Goal: Task Accomplishment & Management: Manage account settings

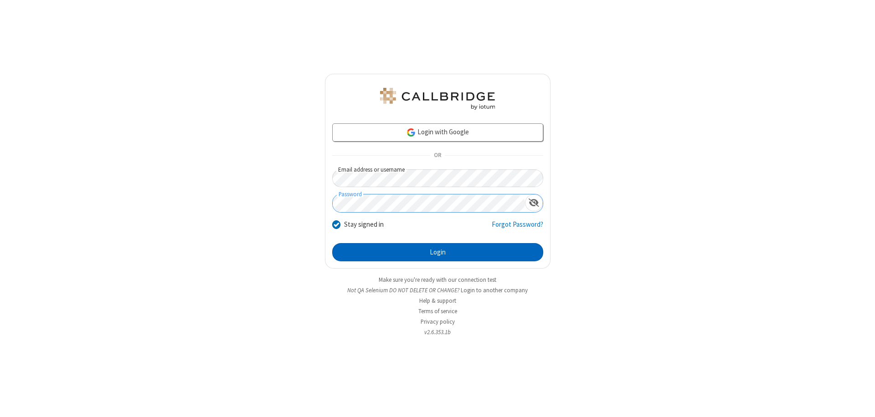
click at [438, 252] on button "Login" at bounding box center [437, 252] width 211 height 18
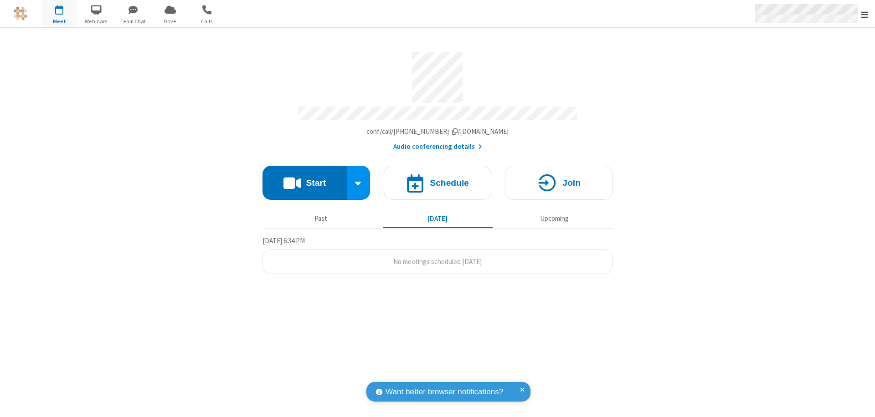
click at [865, 14] on span "Open menu" at bounding box center [864, 14] width 7 height 9
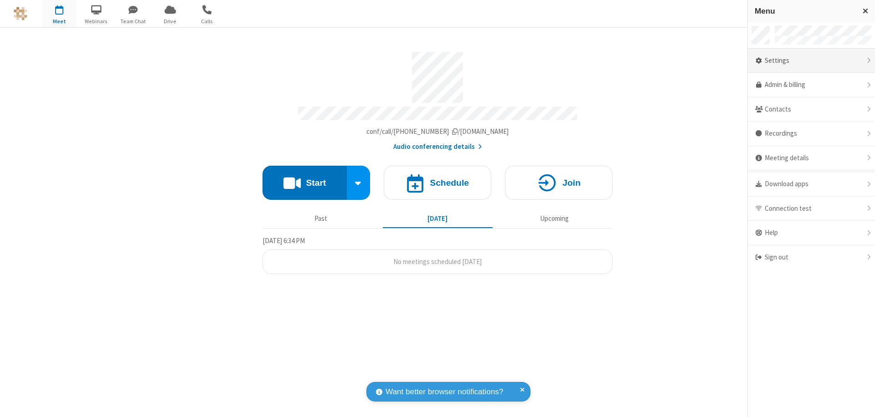
click at [811, 61] on div "Settings" at bounding box center [811, 61] width 127 height 25
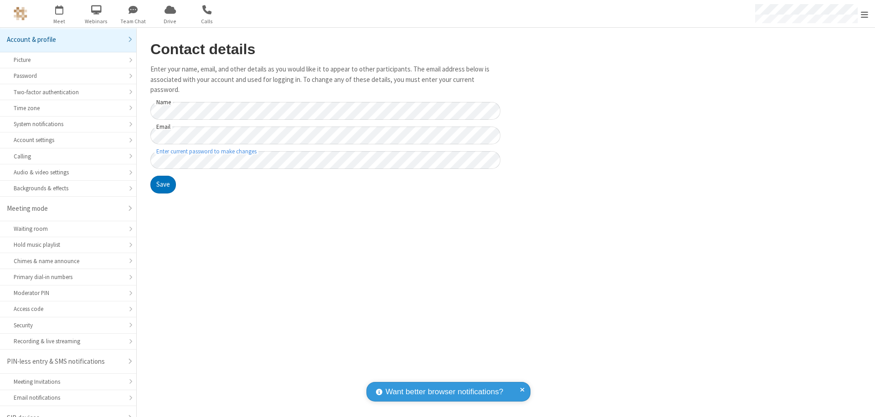
scroll to position [13, 0]
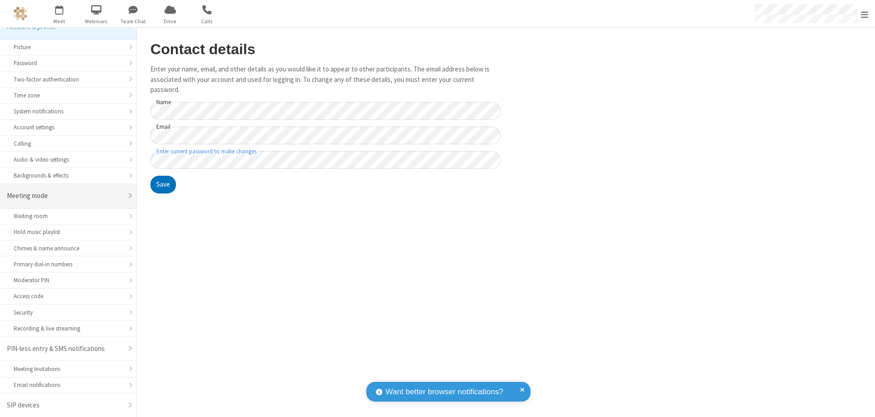
click at [65, 196] on div "Meeting mode" at bounding box center [65, 196] width 116 height 10
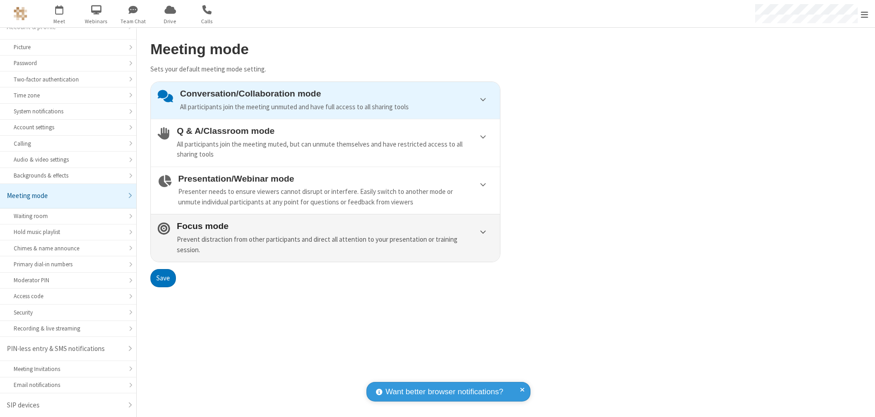
click at [325, 238] on div "Prevent distraction from other participants and direct all attention to your pr…" at bounding box center [335, 245] width 316 height 21
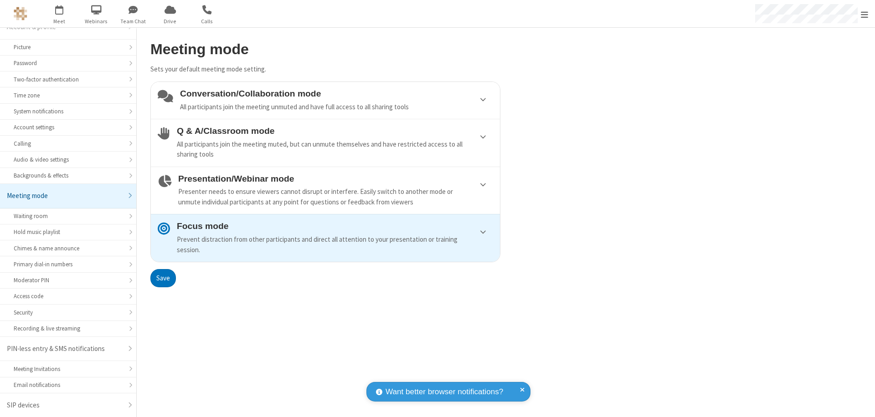
click at [163, 278] on button "Save" at bounding box center [163, 278] width 26 height 18
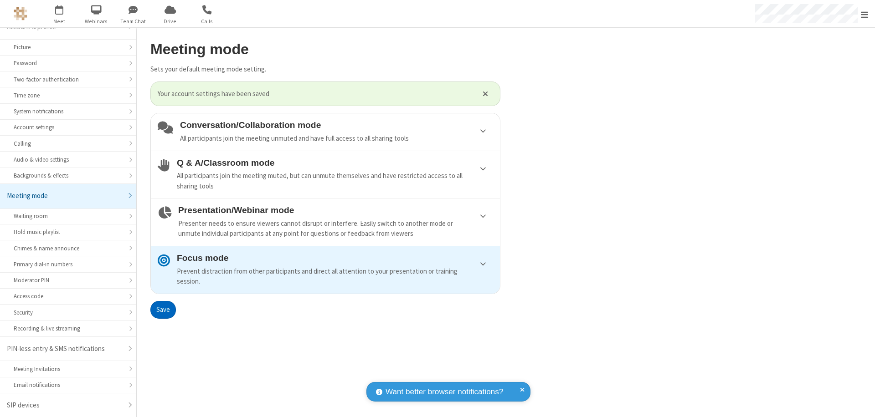
click at [865, 14] on span "Open menu" at bounding box center [864, 14] width 7 height 9
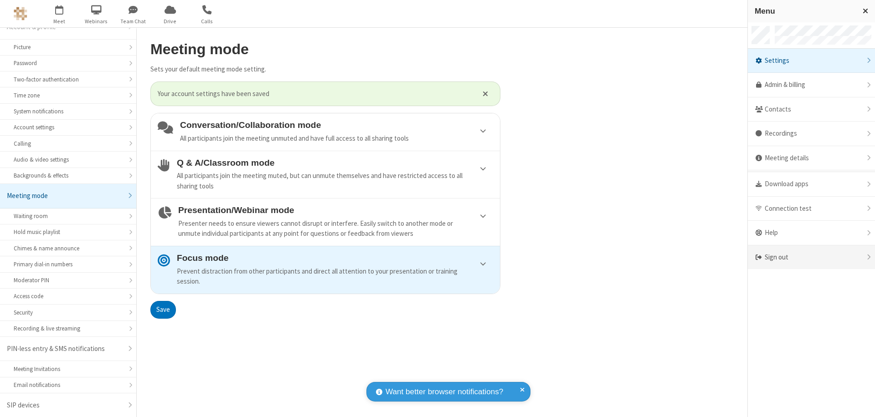
click at [811, 257] on div "Sign out" at bounding box center [811, 258] width 127 height 24
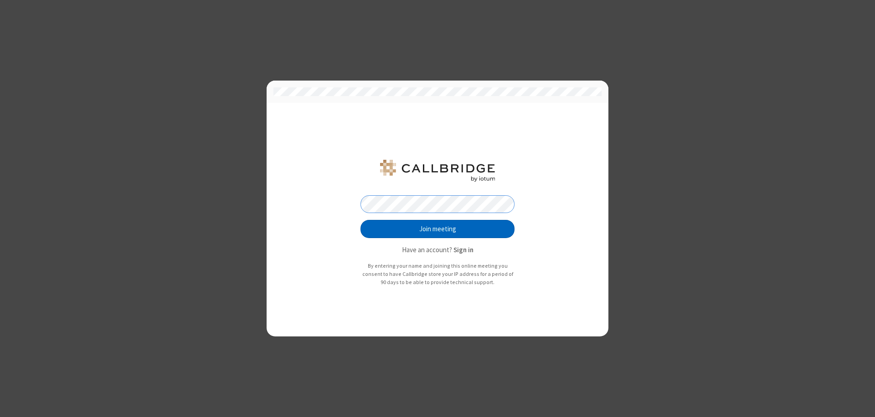
click at [438, 229] on button "Join meeting" at bounding box center [437, 229] width 154 height 18
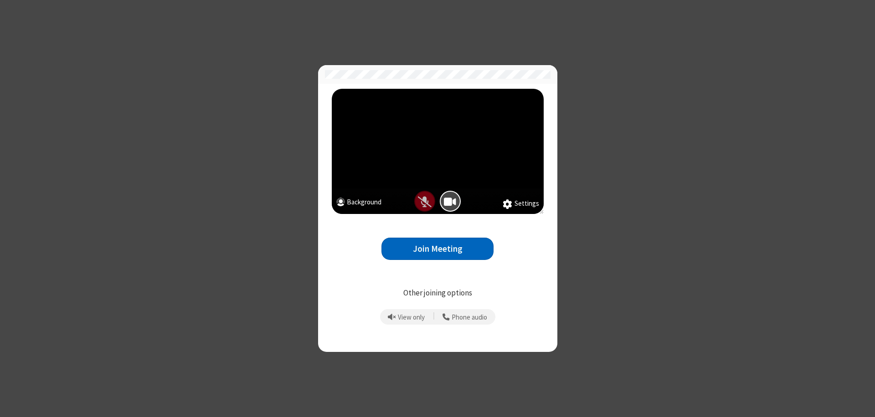
click at [438, 249] on button "Join Meeting" at bounding box center [437, 249] width 112 height 22
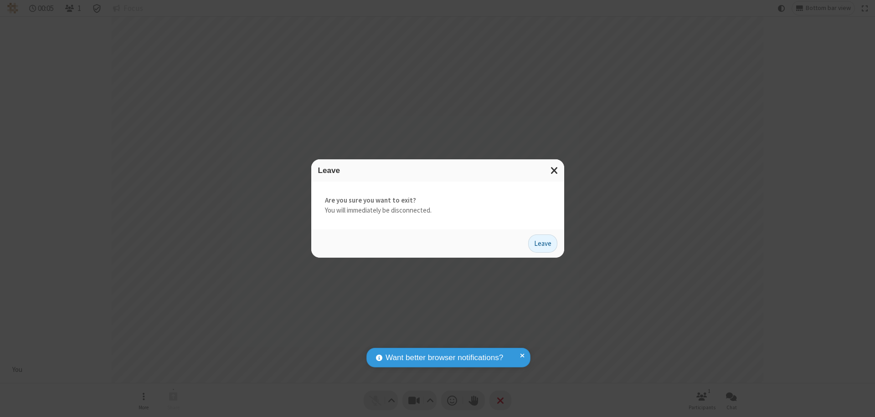
click at [543, 243] on button "Leave" at bounding box center [542, 244] width 29 height 18
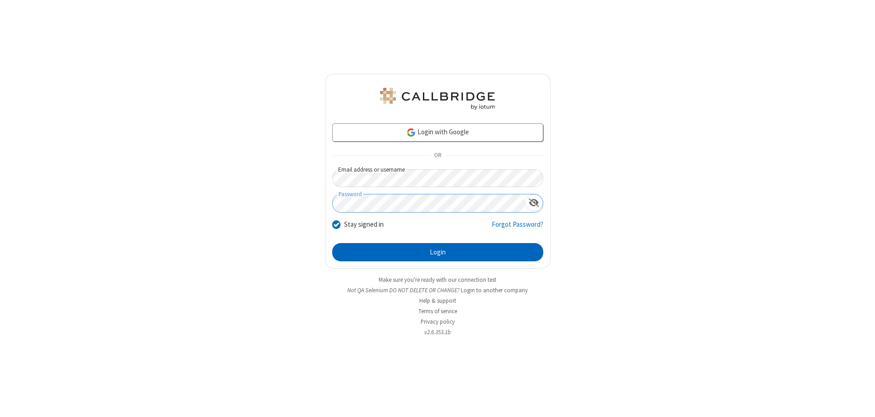
click at [438, 252] on button "Login" at bounding box center [437, 252] width 211 height 18
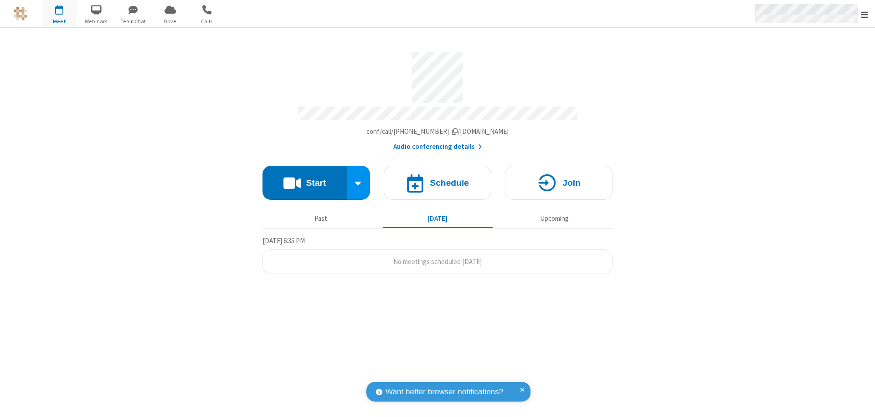
click at [865, 14] on span "Open menu" at bounding box center [864, 14] width 7 height 9
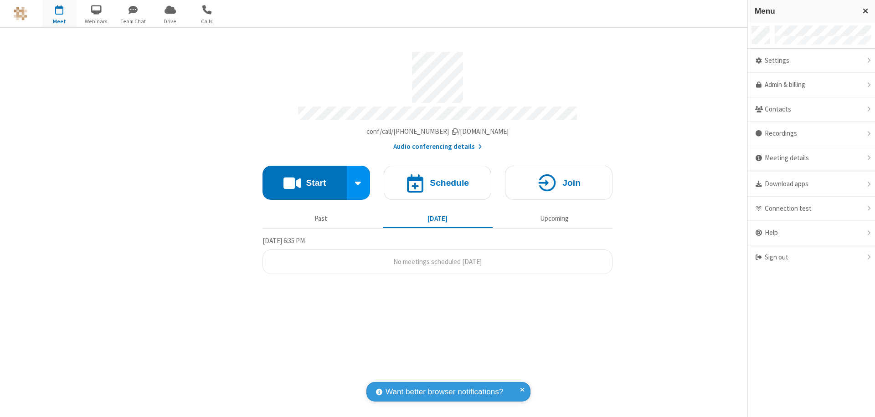
click at [811, 61] on div "Settings" at bounding box center [811, 61] width 127 height 25
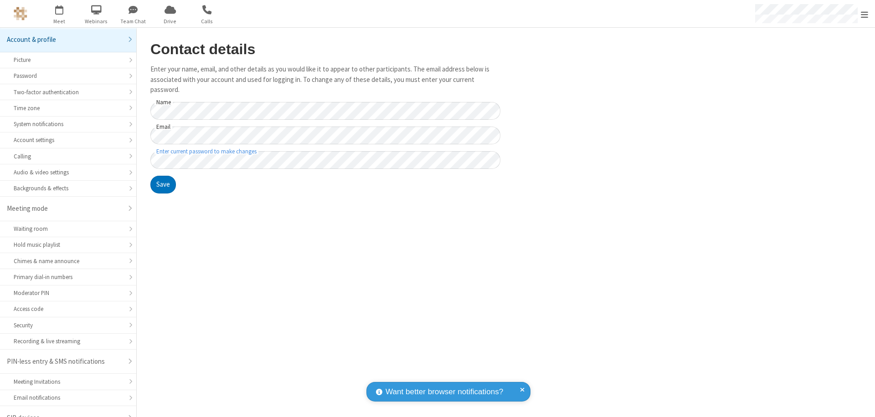
scroll to position [13, 0]
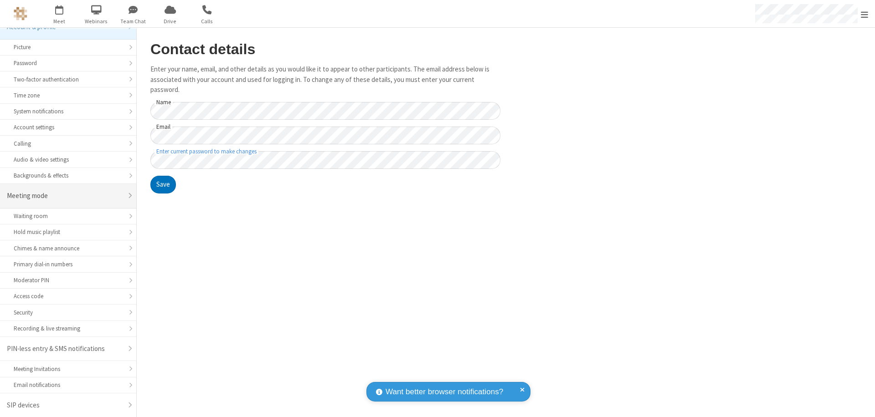
click at [65, 196] on div "Meeting mode" at bounding box center [65, 196] width 116 height 10
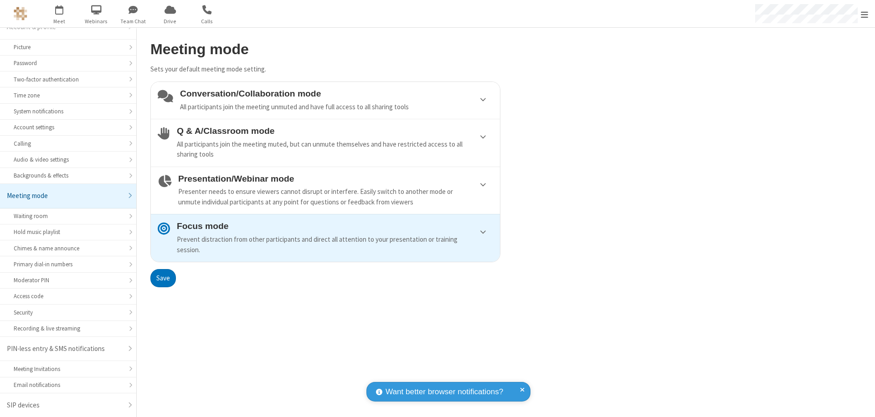
click at [325, 100] on div "Conversation/Collaboration mode All participants join the meeting unmuted and h…" at bounding box center [336, 100] width 313 height 23
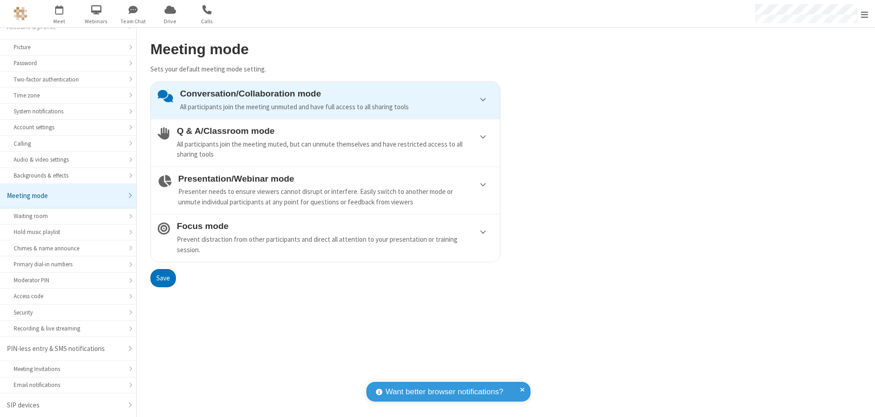
click at [163, 278] on button "Save" at bounding box center [163, 278] width 26 height 18
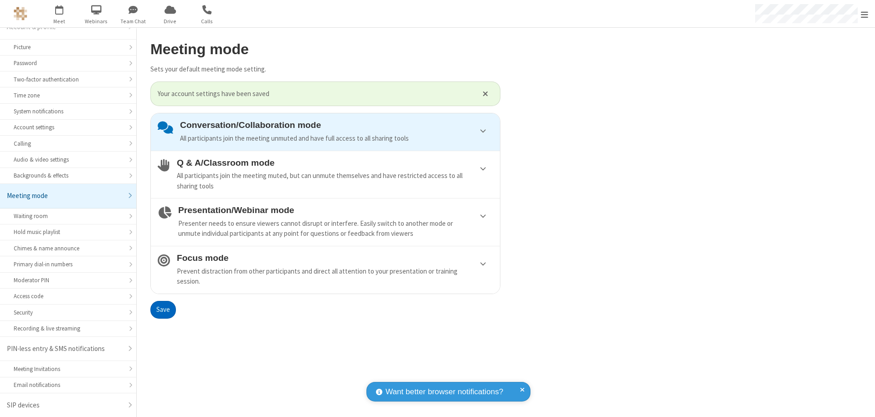
click at [865, 14] on span "Open menu" at bounding box center [864, 14] width 7 height 9
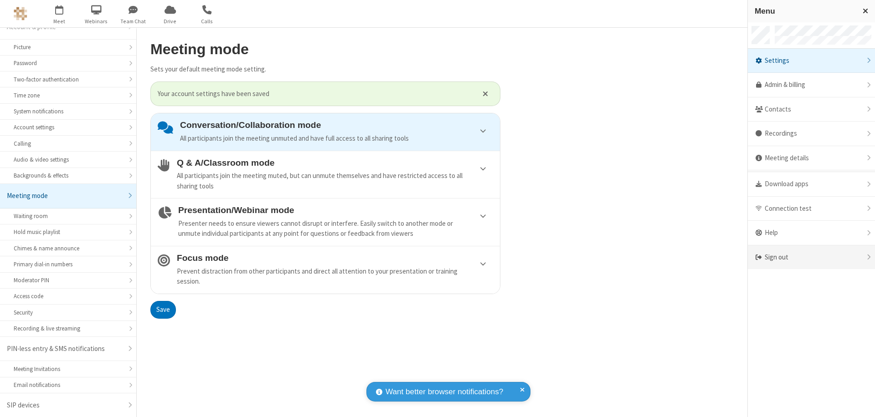
click at [811, 257] on div "Sign out" at bounding box center [811, 258] width 127 height 24
